Goal: Find specific page/section: Find specific page/section

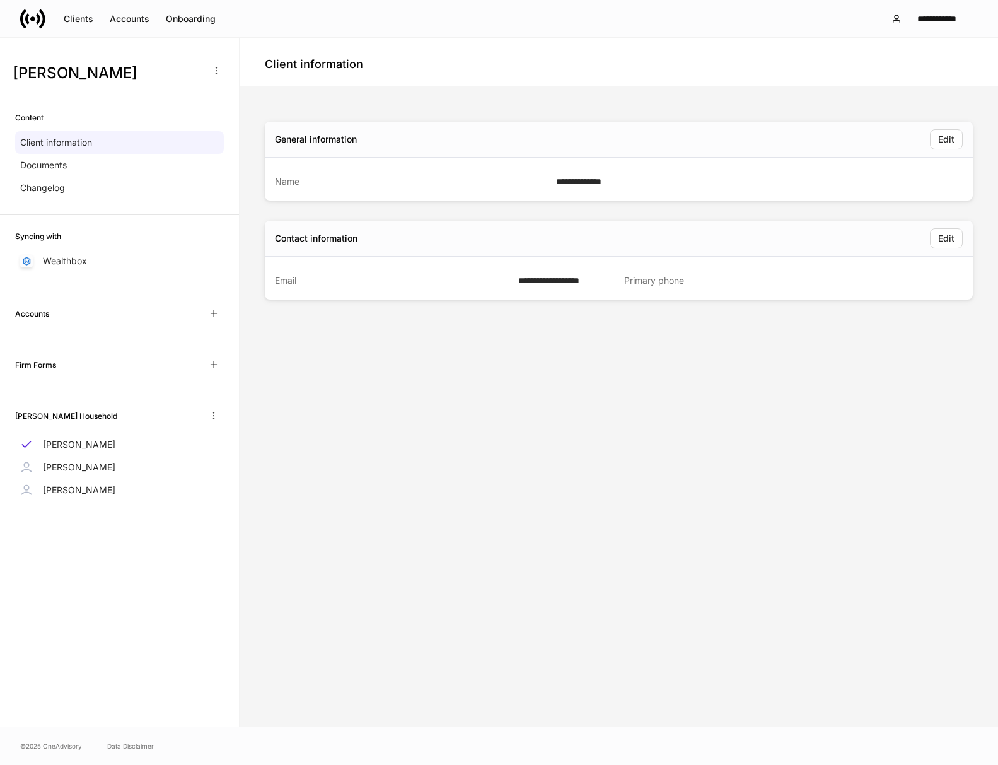
click at [475, 524] on div "**********" at bounding box center [619, 407] width 708 height 590
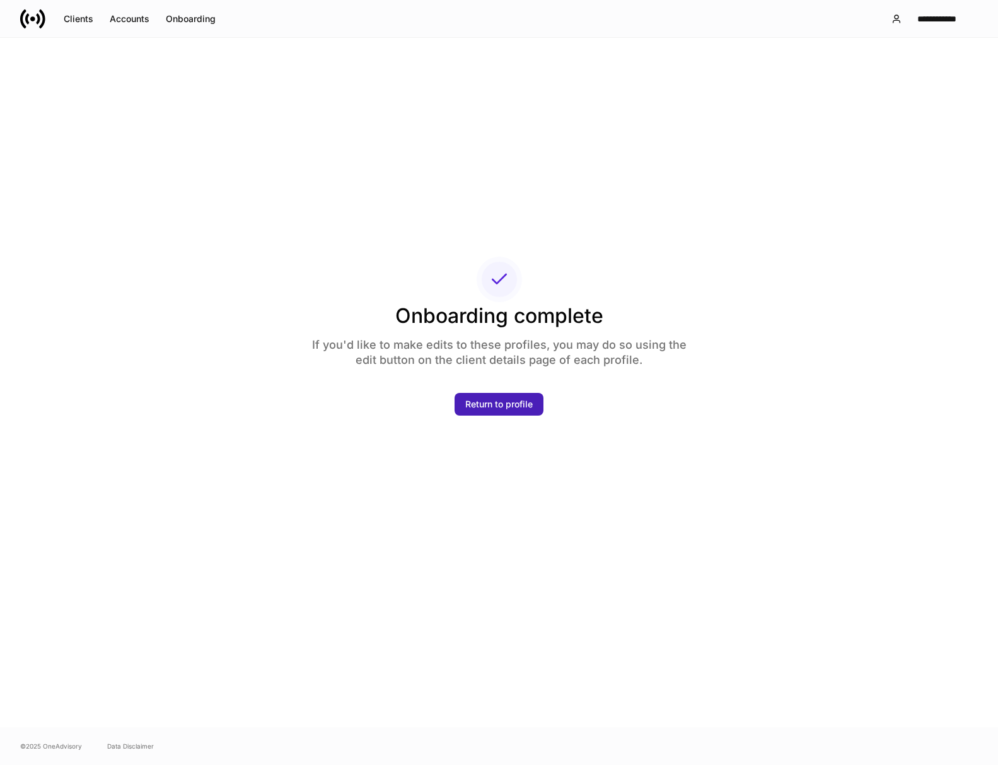
click at [497, 415] on button "Return to profile" at bounding box center [499, 404] width 89 height 23
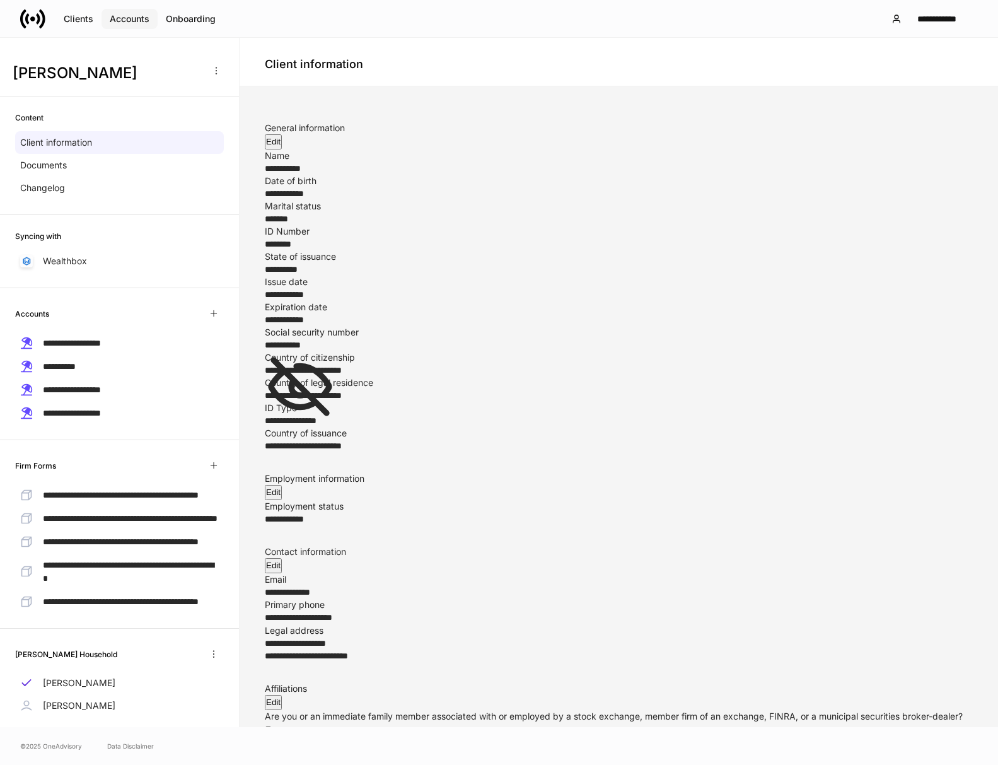
click at [134, 16] on div "Accounts" at bounding box center [130, 19] width 40 height 13
